Goal: Task Accomplishment & Management: Use online tool/utility

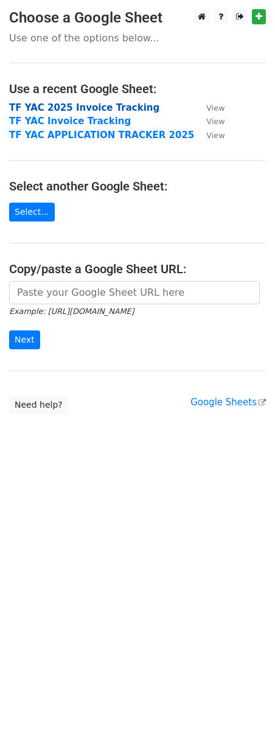
click at [12, 104] on strong "TF YAC 2025 Invoice Tracking" at bounding box center [84, 107] width 150 height 11
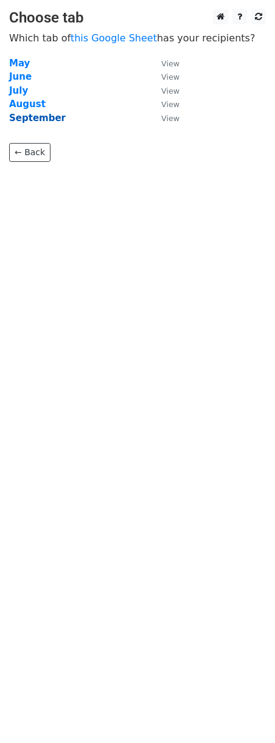
click at [16, 121] on strong "September" at bounding box center [37, 118] width 57 height 11
click at [15, 123] on strong "September" at bounding box center [37, 118] width 57 height 11
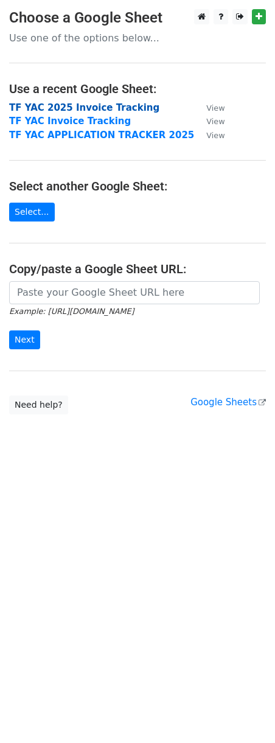
click at [87, 104] on strong "TF YAC 2025 Invoice Tracking" at bounding box center [84, 107] width 150 height 11
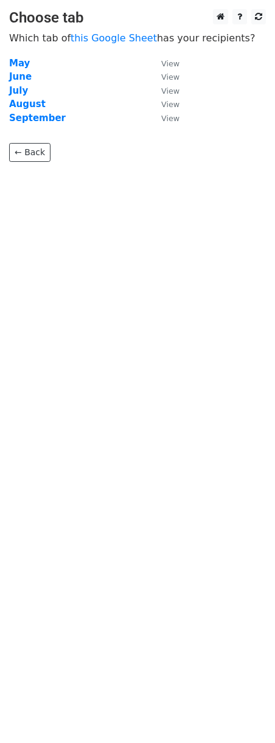
click at [11, 124] on td "September" at bounding box center [79, 118] width 140 height 14
click at [35, 116] on strong "September" at bounding box center [37, 118] width 57 height 11
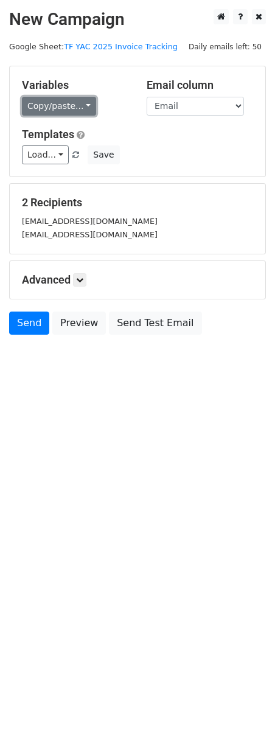
click at [59, 110] on link "Copy/paste..." at bounding box center [59, 106] width 74 height 19
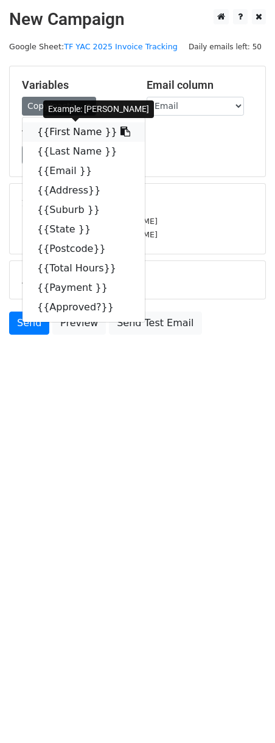
click at [75, 135] on link "{{First Name }}" at bounding box center [84, 131] width 122 height 19
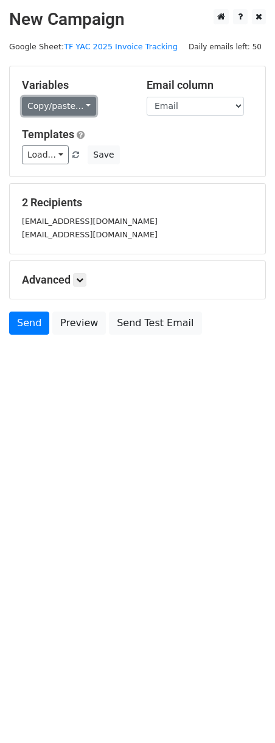
click at [81, 105] on link "Copy/paste..." at bounding box center [59, 106] width 74 height 19
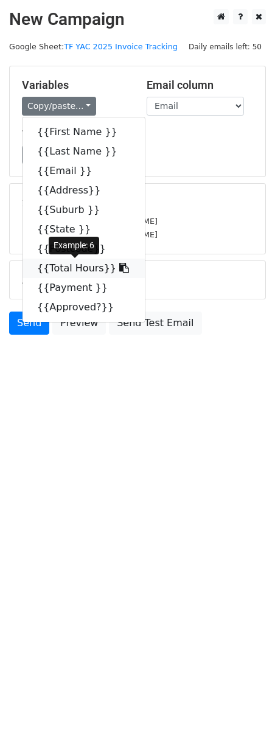
click at [65, 266] on link "{{Total Hours}}" at bounding box center [84, 268] width 122 height 19
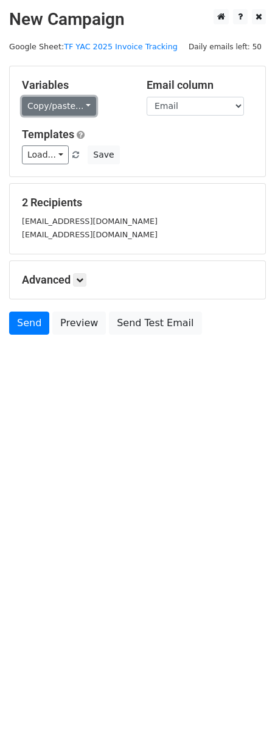
click at [75, 111] on link "Copy/paste..." at bounding box center [59, 106] width 74 height 19
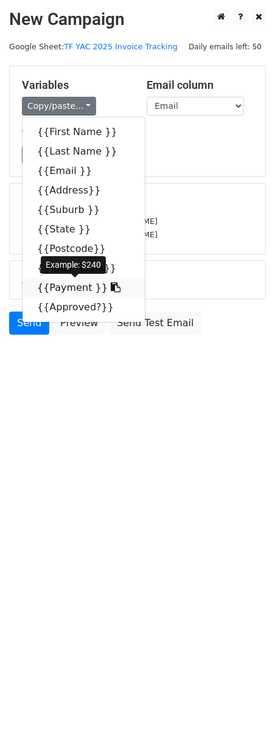
click at [71, 287] on link "{{Payment }}" at bounding box center [84, 287] width 122 height 19
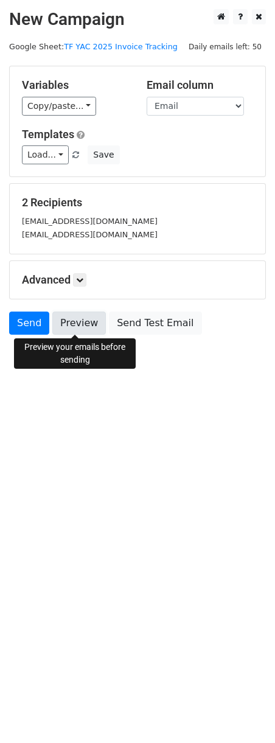
click at [92, 327] on link "Preview" at bounding box center [79, 322] width 54 height 23
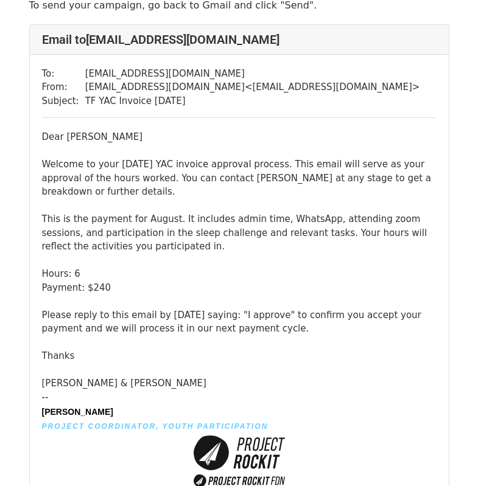
scroll to position [75, 0]
